Goal: Task Accomplishment & Management: Complete application form

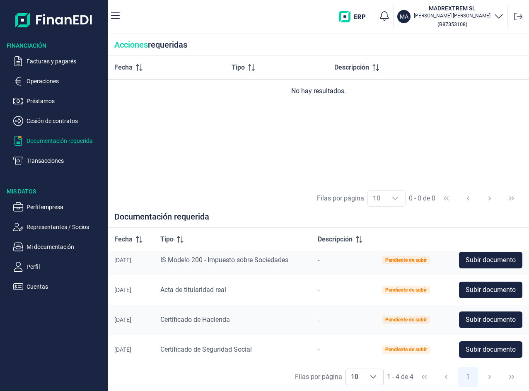
scroll to position [8, 0]
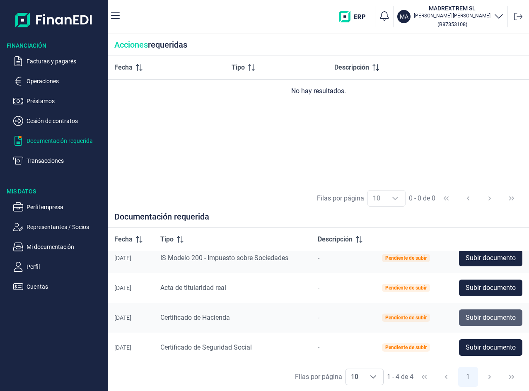
click at [495, 313] on span "Subir documento" at bounding box center [491, 318] width 50 height 10
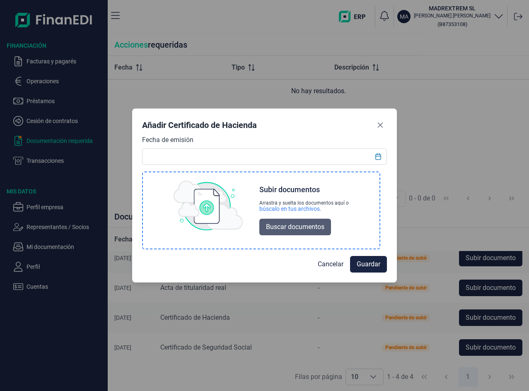
click at [298, 228] on span "Buscar documentos" at bounding box center [295, 227] width 58 height 10
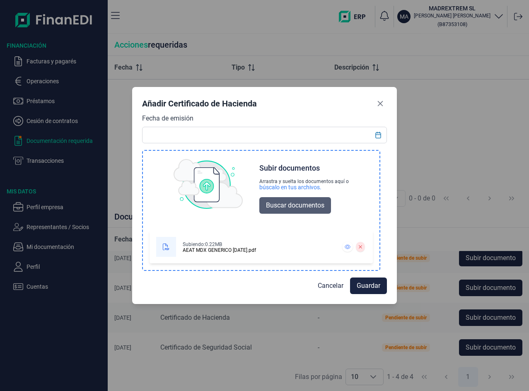
scroll to position [0, 0]
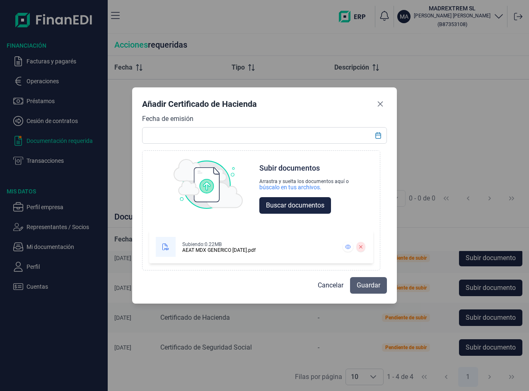
click at [366, 283] on span "Guardar" at bounding box center [369, 286] width 24 height 10
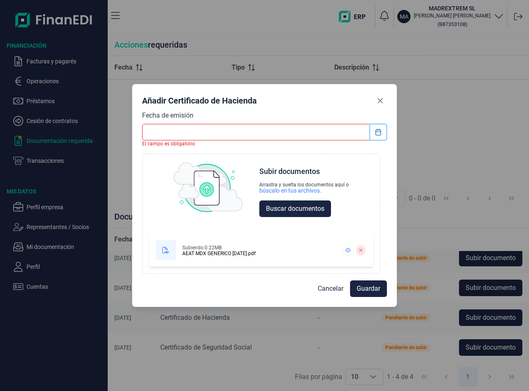
click at [378, 132] on icon "Choose Date" at bounding box center [378, 132] width 7 height 7
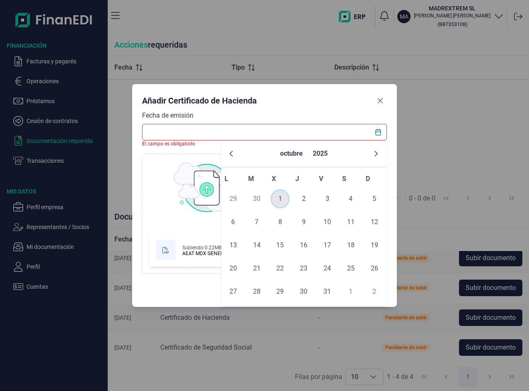
click at [283, 199] on span "1" at bounding box center [280, 199] width 17 height 17
type input "[DATE]"
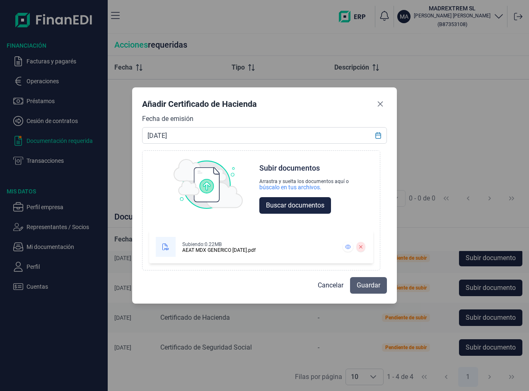
click at [382, 287] on button "Guardar" at bounding box center [368, 285] width 37 height 17
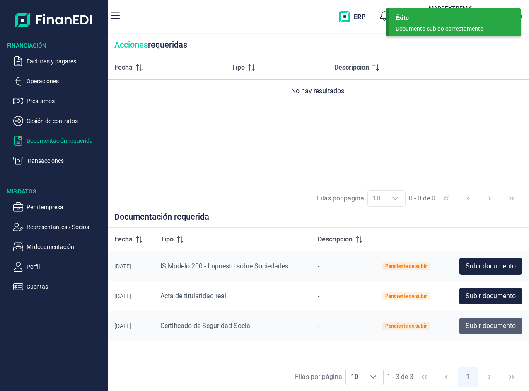
click at [496, 326] on span "Subir documento" at bounding box center [491, 326] width 50 height 10
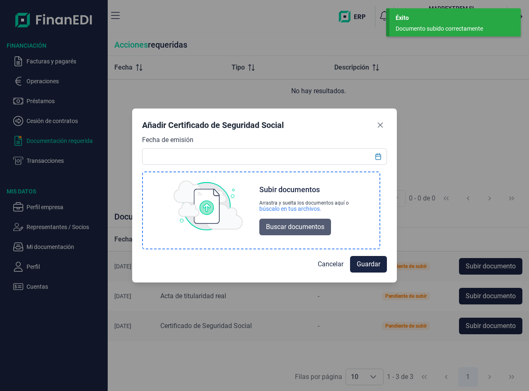
click at [289, 225] on span "Buscar documentos" at bounding box center [295, 227] width 58 height 10
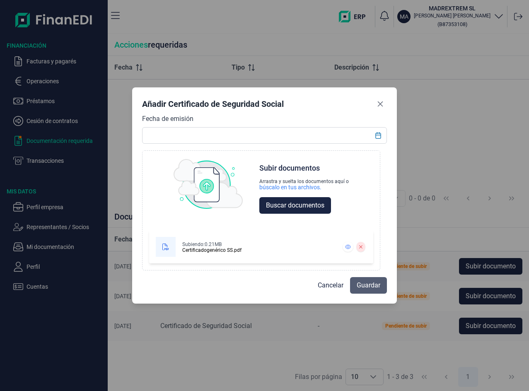
click at [370, 288] on span "Guardar" at bounding box center [369, 286] width 24 height 10
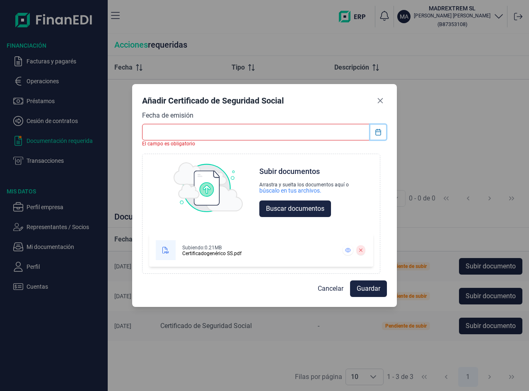
click at [378, 128] on button "Choose Date" at bounding box center [378, 132] width 16 height 15
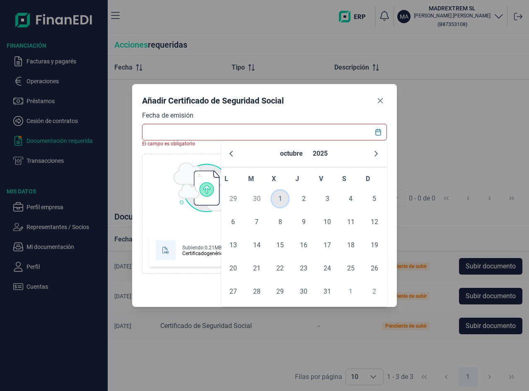
click at [279, 199] on span "1" at bounding box center [280, 199] width 17 height 17
type input "[DATE]"
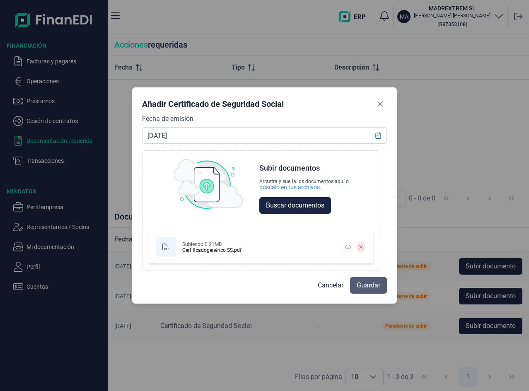
click at [369, 292] on button "Guardar" at bounding box center [368, 285] width 37 height 17
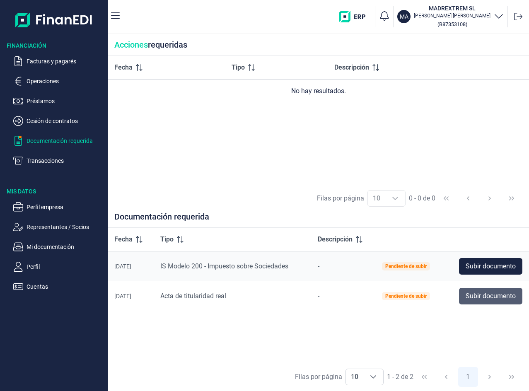
click at [495, 296] on span "Subir documento" at bounding box center [491, 296] width 50 height 10
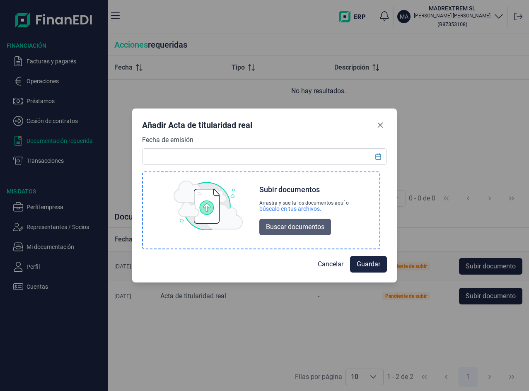
click at [297, 229] on span "Buscar documentos" at bounding box center [295, 227] width 58 height 10
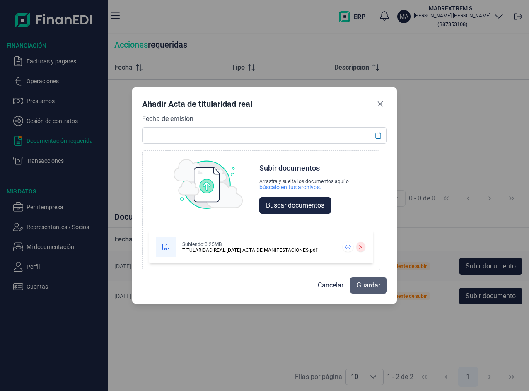
click at [379, 290] on span "Guardar" at bounding box center [369, 286] width 24 height 10
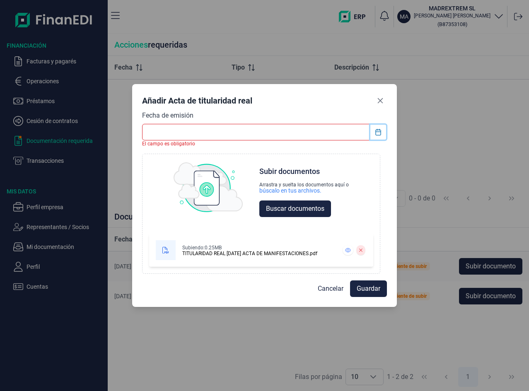
click at [376, 128] on button "Choose Date" at bounding box center [378, 132] width 16 height 15
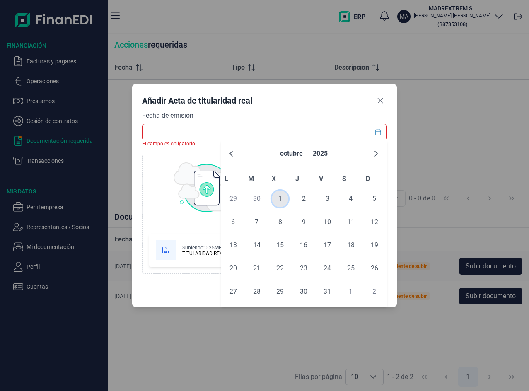
click at [278, 199] on span "1" at bounding box center [280, 199] width 17 height 17
type input "[DATE]"
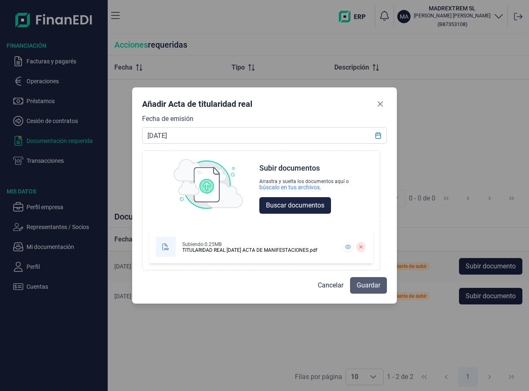
click at [377, 289] on span "Guardar" at bounding box center [369, 286] width 24 height 10
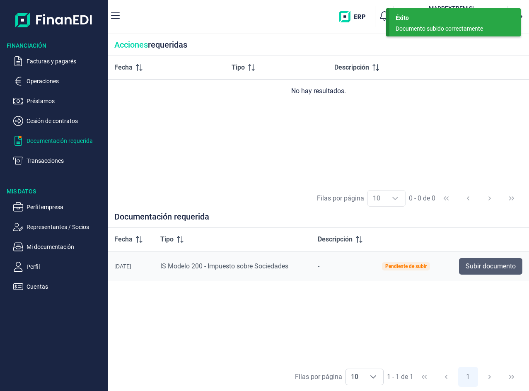
click at [483, 269] on span "Subir documento" at bounding box center [491, 266] width 50 height 10
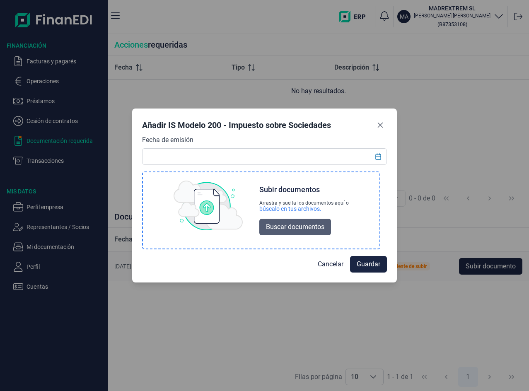
click at [309, 222] on span "Buscar documentos" at bounding box center [295, 227] width 58 height 10
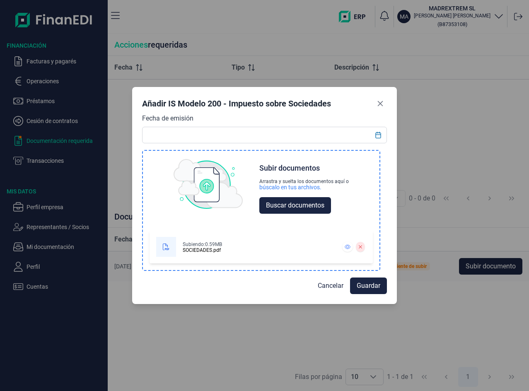
click at [192, 246] on div "Subiendo: 0.59MB" at bounding box center [202, 244] width 39 height 7
click at [346, 247] on icon at bounding box center [348, 246] width 6 height 5
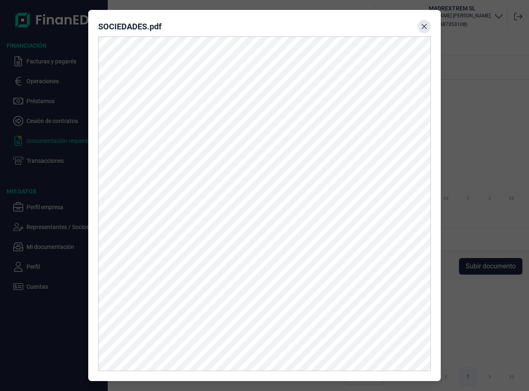
click at [425, 25] on icon "Close" at bounding box center [424, 26] width 7 height 7
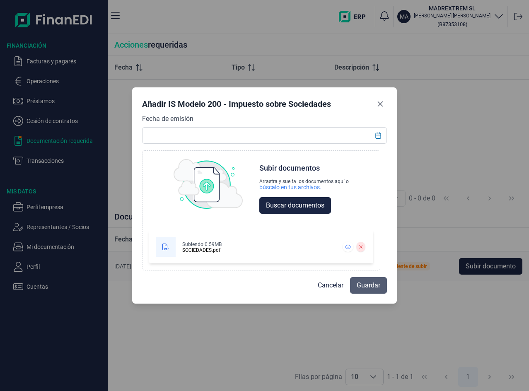
click at [369, 284] on span "Guardar" at bounding box center [369, 286] width 24 height 10
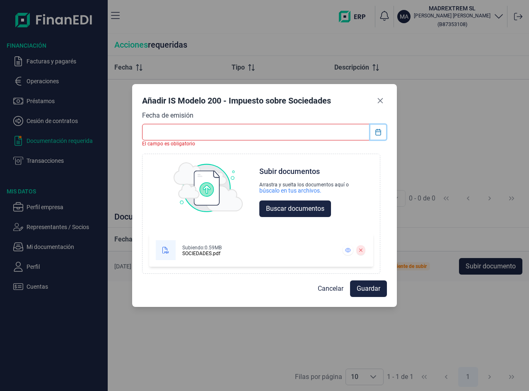
click at [378, 128] on button "Choose Date" at bounding box center [378, 132] width 16 height 15
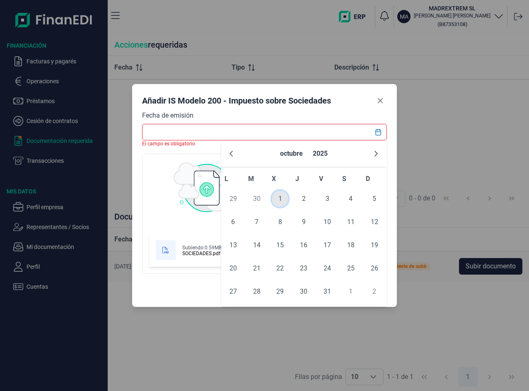
click at [275, 195] on span "1" at bounding box center [280, 199] width 17 height 17
type input "[DATE]"
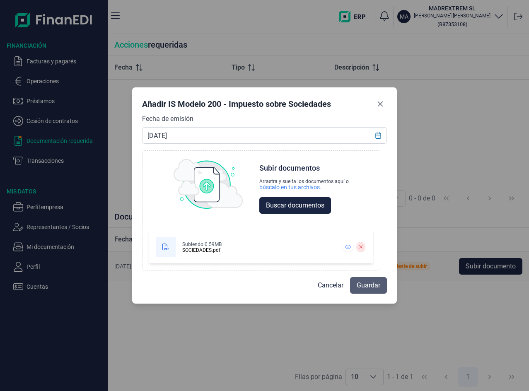
click at [363, 287] on span "Guardar" at bounding box center [369, 286] width 24 height 10
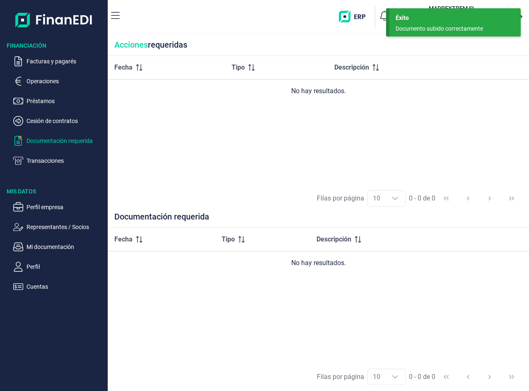
click at [33, 139] on p "Documentación requerida" at bounding box center [66, 141] width 78 height 10
click at [50, 62] on p "Facturas y pagarés" at bounding box center [66, 61] width 78 height 10
